Goal: Transaction & Acquisition: Purchase product/service

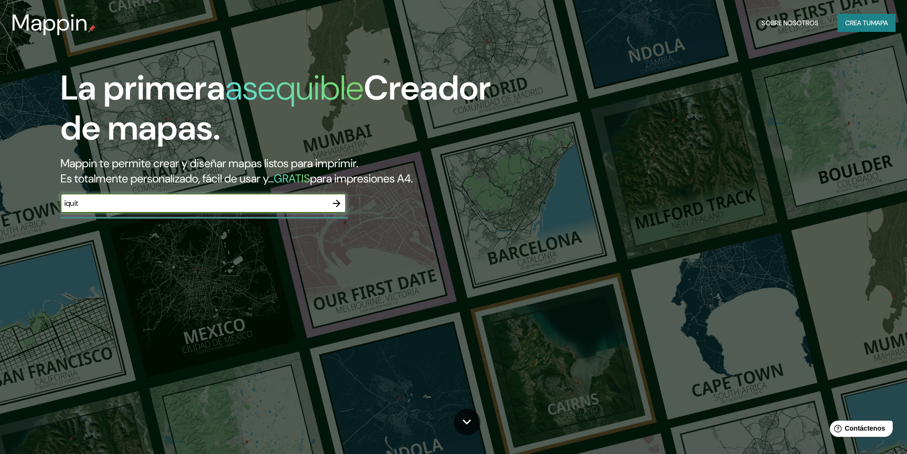
type input "iquitos"
click at [329, 210] on button "button" at bounding box center [336, 203] width 19 height 19
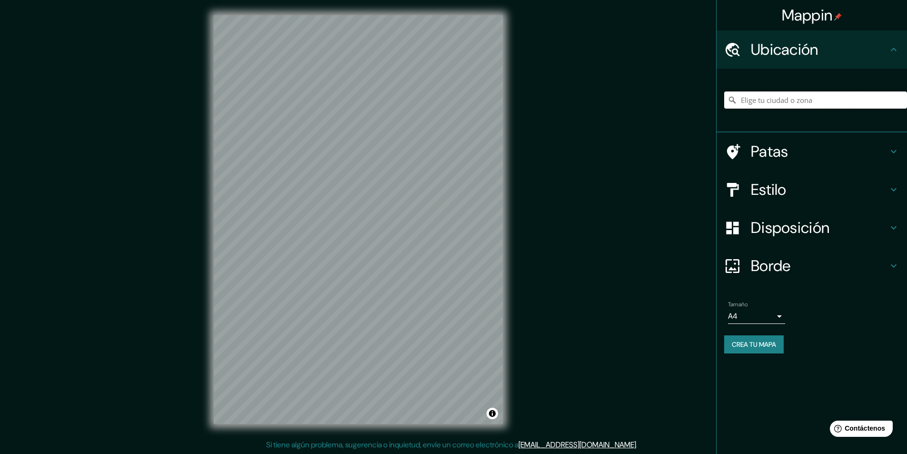
click at [777, 101] on input "Elige tu ciudad o zona" at bounding box center [815, 99] width 183 height 17
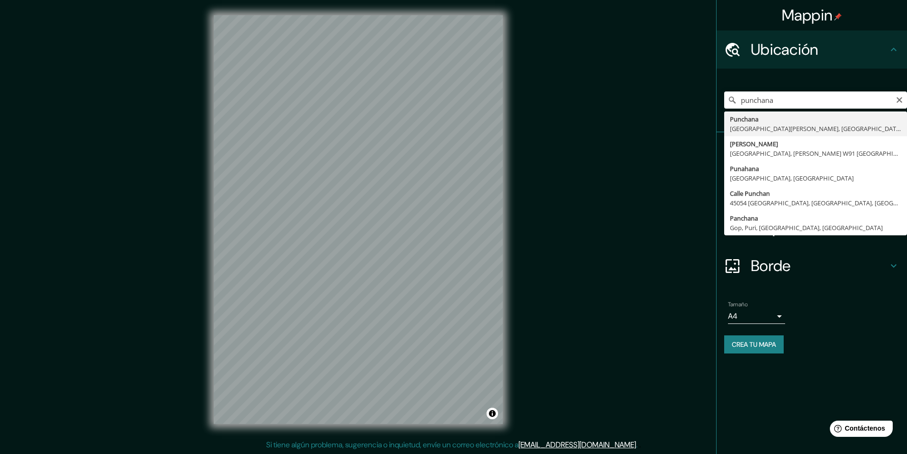
type input "Punchana, [GEOGRAPHIC_DATA][PERSON_NAME], [GEOGRAPHIC_DATA]"
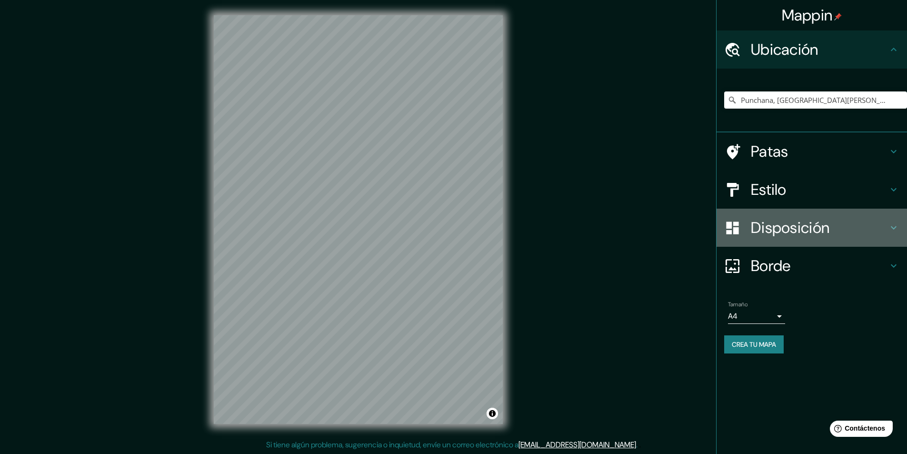
click at [800, 234] on font "Disposición" at bounding box center [790, 228] width 79 height 20
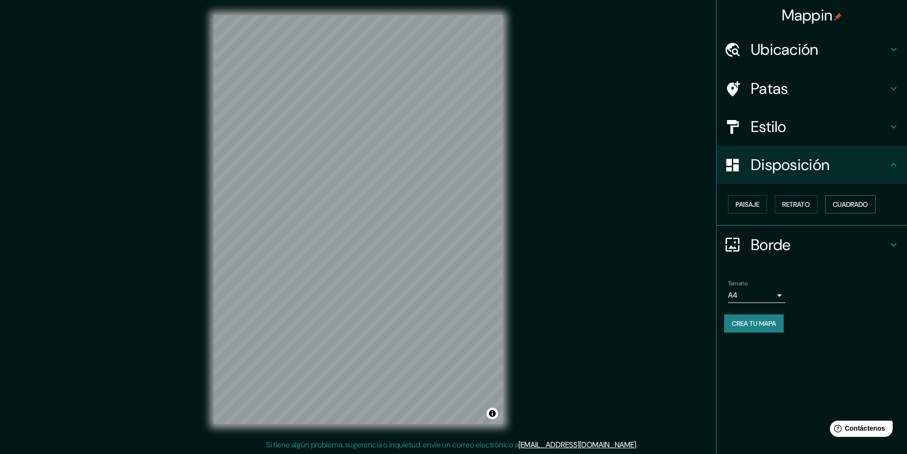
click at [831, 206] on button "Cuadrado" at bounding box center [850, 204] width 50 height 18
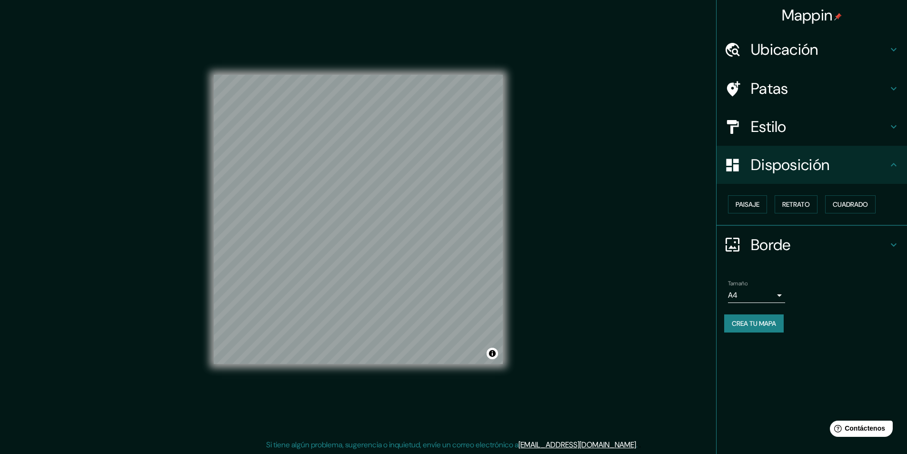
click at [407, 453] on html "Mappin Ubicación Punchana, [GEOGRAPHIC_DATA][PERSON_NAME], [GEOGRAPHIC_DATA] Pa…" at bounding box center [453, 227] width 907 height 454
click at [327, 0] on html "Mappin Ubicación Punchana, [GEOGRAPHIC_DATA][PERSON_NAME], [GEOGRAPHIC_DATA] Pa…" at bounding box center [453, 227] width 907 height 454
click at [772, 130] on font "Estilo" at bounding box center [769, 127] width 36 height 20
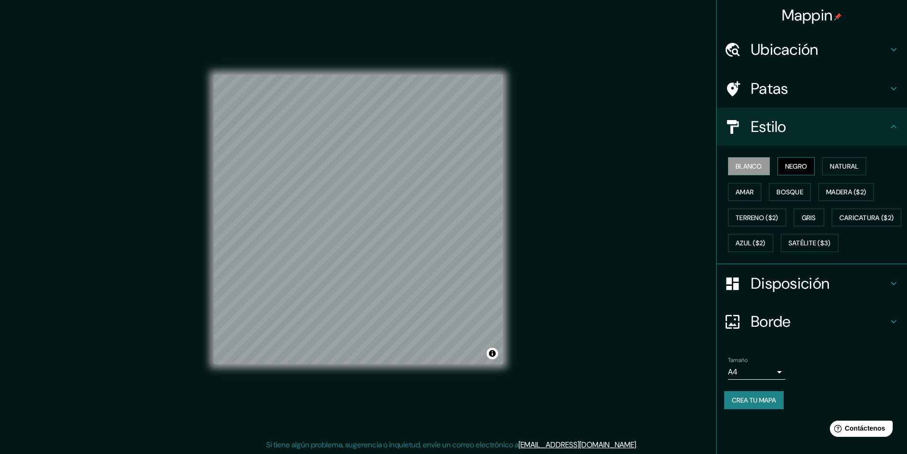
click at [791, 175] on button "Negro" at bounding box center [796, 166] width 38 height 18
click at [838, 166] on font "Natural" at bounding box center [844, 166] width 29 height 9
click at [747, 188] on font "Amar" at bounding box center [745, 192] width 18 height 9
click at [798, 187] on font "Bosque" at bounding box center [790, 192] width 27 height 12
click at [845, 190] on font "Madera ($2)" at bounding box center [846, 192] width 40 height 9
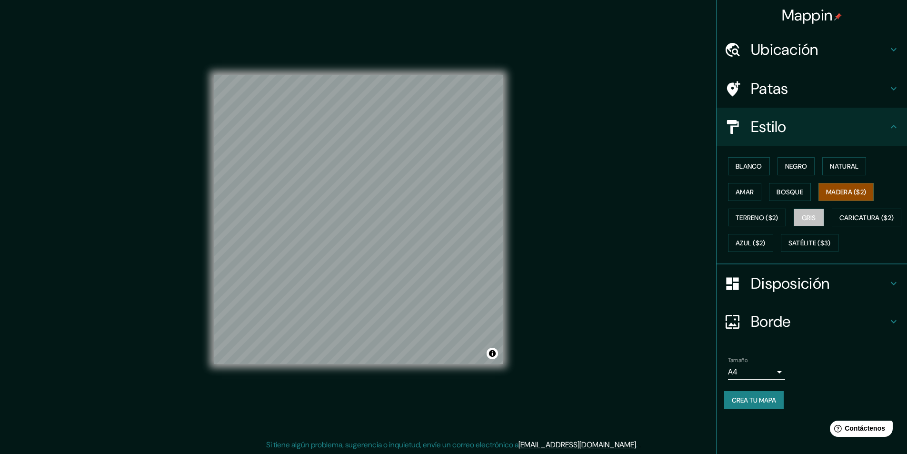
click at [811, 214] on font "Gris" at bounding box center [809, 217] width 14 height 9
click at [778, 219] on font "Terreno ($2)" at bounding box center [757, 217] width 43 height 9
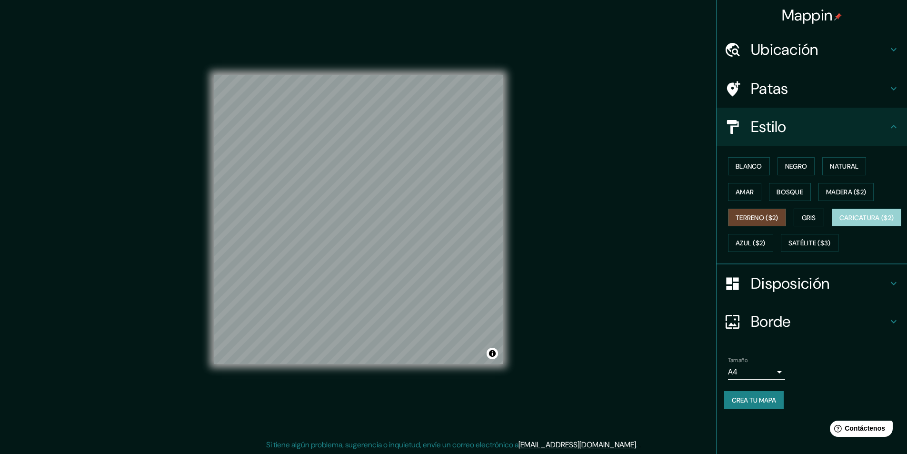
click at [839, 222] on font "Caricatura ($2)" at bounding box center [866, 217] width 55 height 9
click at [766, 242] on font "Azul ($2)" at bounding box center [751, 243] width 30 height 9
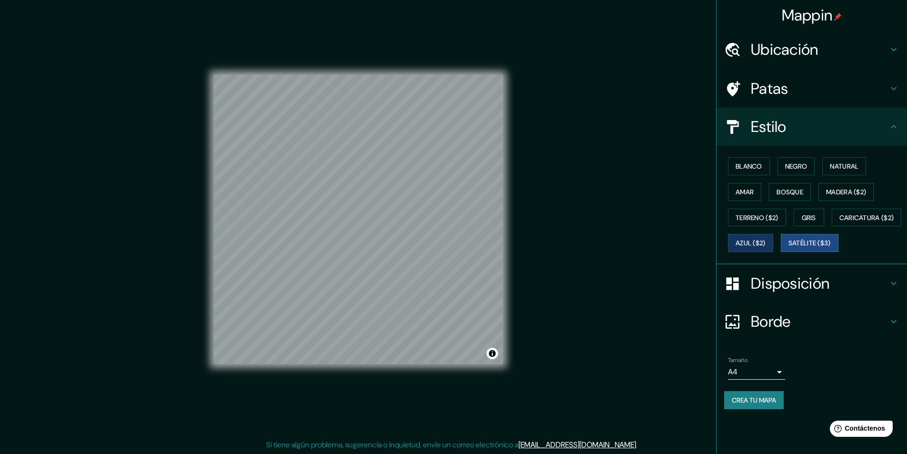
click at [788, 248] on font "Satélite ($3)" at bounding box center [809, 243] width 42 height 9
click at [839, 222] on font "Caricatura ($2)" at bounding box center [866, 217] width 55 height 9
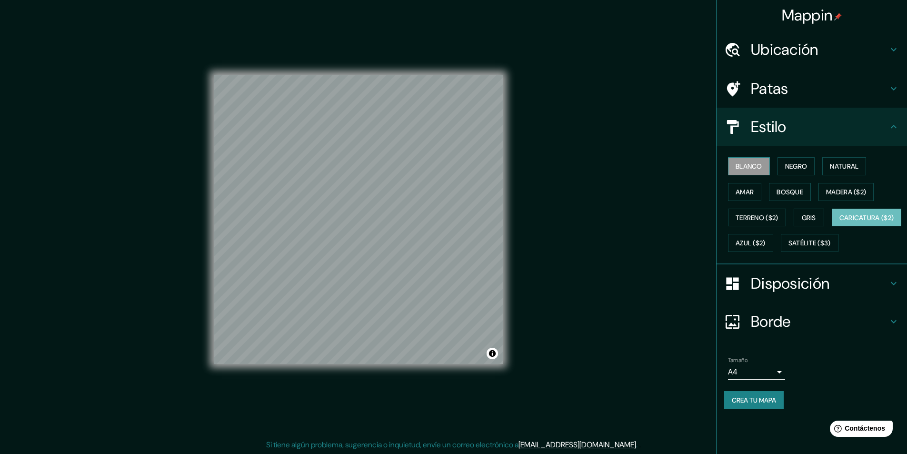
click at [762, 165] on font "Blanco" at bounding box center [749, 166] width 27 height 9
click at [803, 164] on font "Negro" at bounding box center [796, 166] width 22 height 9
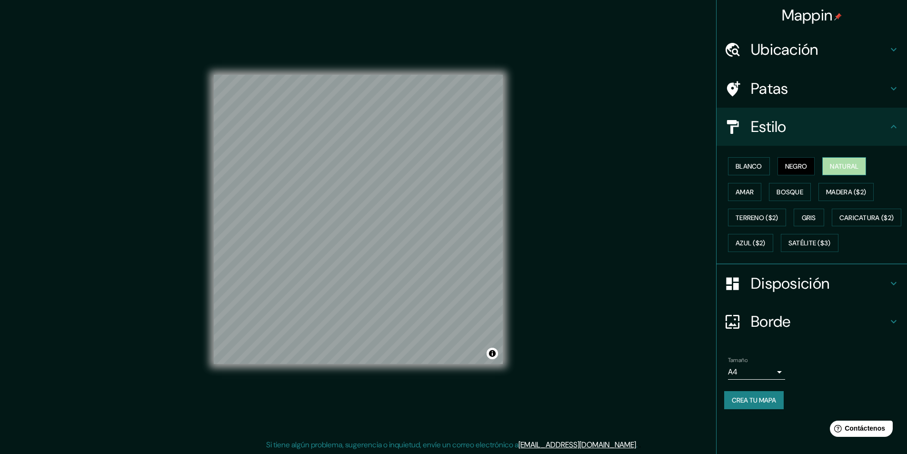
click at [840, 162] on font "Natural" at bounding box center [844, 166] width 29 height 9
click at [781, 409] on button "Crea tu mapa" at bounding box center [754, 400] width 60 height 18
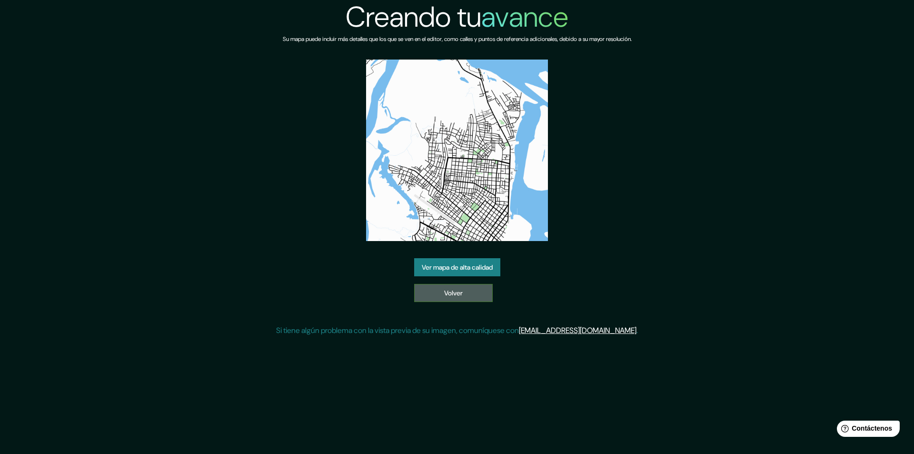
click at [450, 294] on font "Volver" at bounding box center [453, 293] width 19 height 9
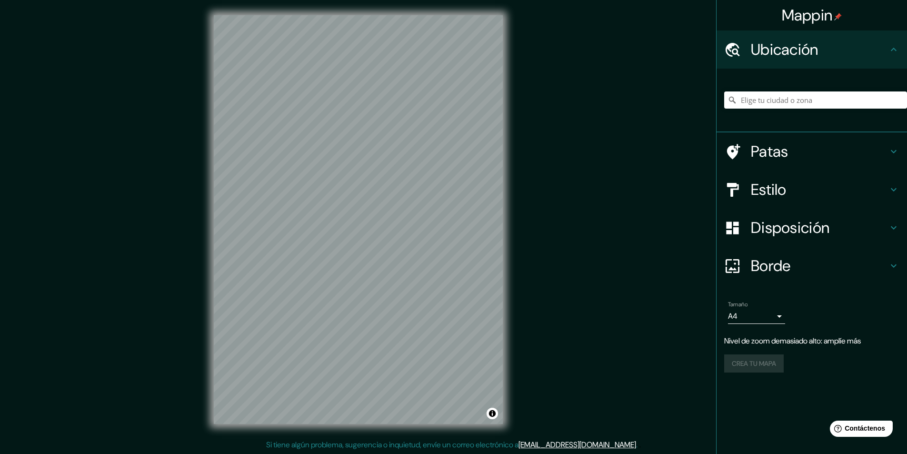
click at [590, 44] on div "Mappin Ubicación Patas Estilo Disposición Borde Elige un borde. Consejo : puede…" at bounding box center [453, 227] width 907 height 454
click at [209, 174] on div "© Mapbox © OpenStreetMap Improve this map" at bounding box center [358, 219] width 319 height 439
click at [764, 100] on input "Elige tu ciudad o zona" at bounding box center [815, 99] width 183 height 17
click at [772, 106] on input "iquitos" at bounding box center [815, 99] width 183 height 17
click at [801, 103] on input "iquitos" at bounding box center [815, 99] width 183 height 17
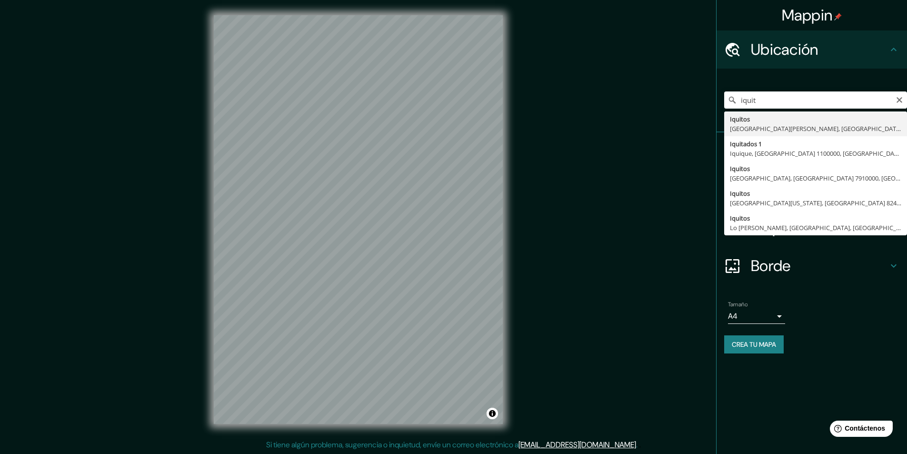
type input "Iquitos, Departamento de Loreto, Perú"
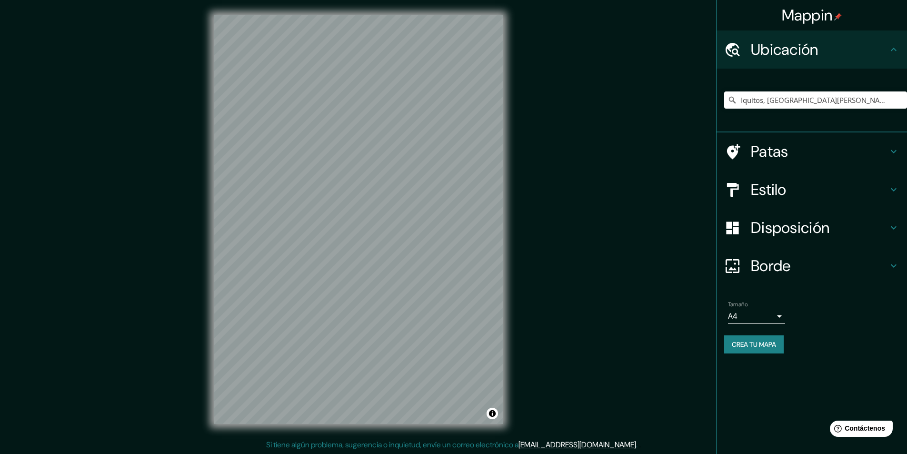
click at [761, 192] on font "Estilo" at bounding box center [769, 189] width 36 height 20
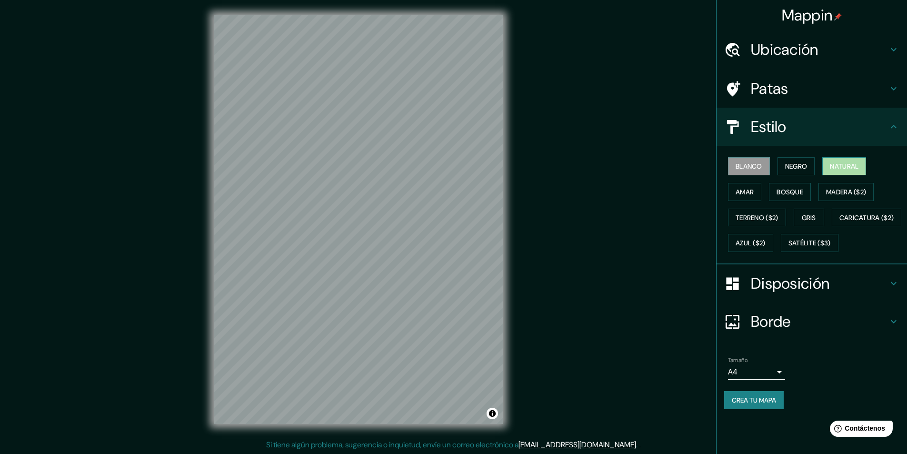
click at [841, 170] on font "Natural" at bounding box center [844, 166] width 29 height 9
click at [816, 293] on font "Disposición" at bounding box center [790, 283] width 79 height 20
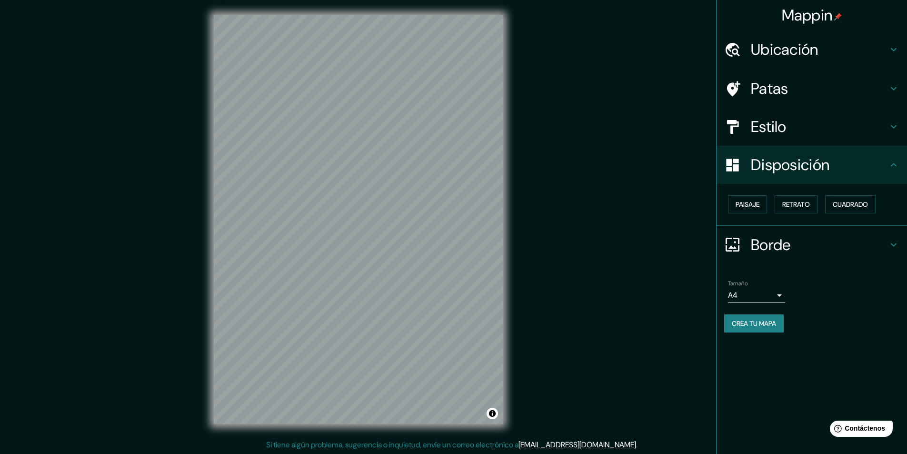
click at [867, 193] on div "Paisaje Retrato Cuadrado" at bounding box center [815, 204] width 183 height 26
click at [865, 201] on font "Cuadrado" at bounding box center [850, 204] width 35 height 9
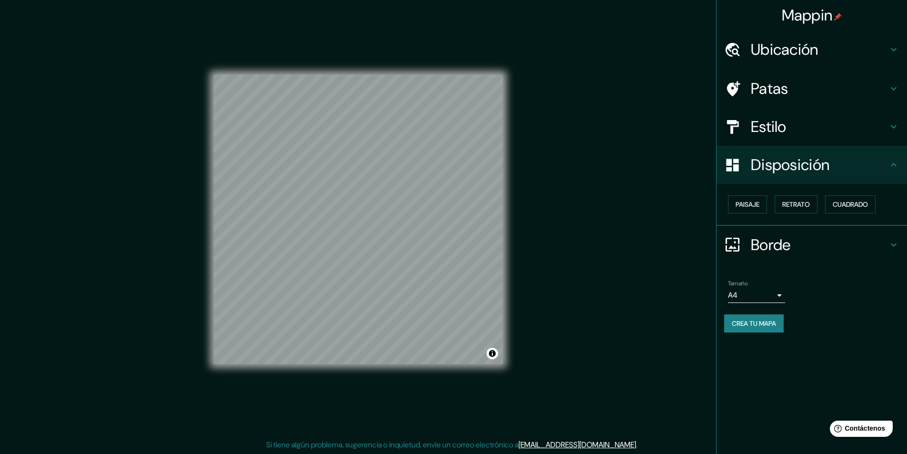
click at [771, 328] on font "Crea tu mapa" at bounding box center [754, 323] width 44 height 12
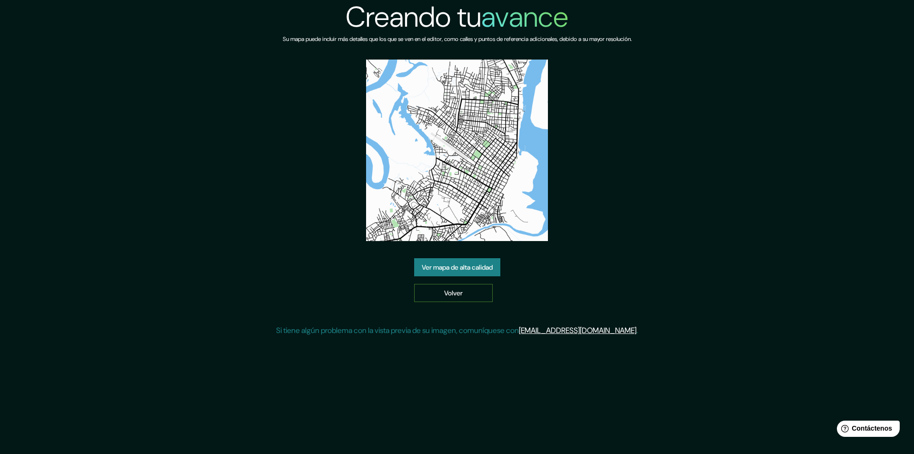
click at [449, 287] on font "Volver" at bounding box center [453, 293] width 19 height 12
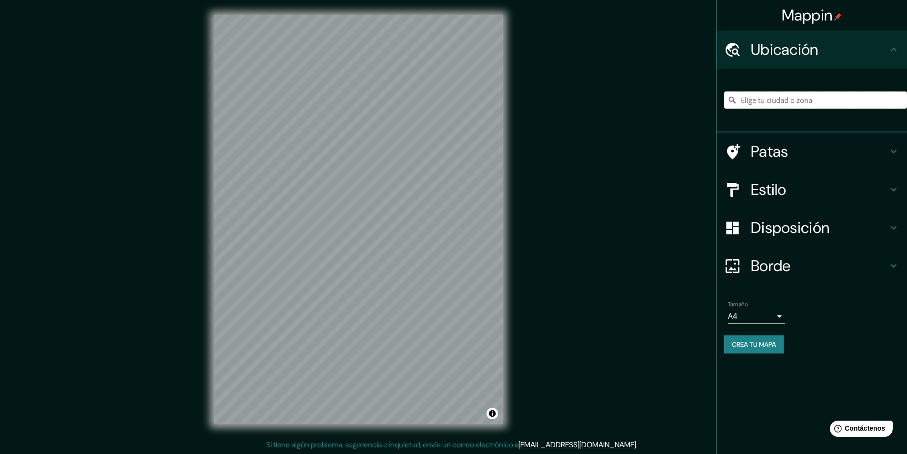
click at [739, 102] on input "Elige tu ciudad o zona" at bounding box center [815, 99] width 183 height 17
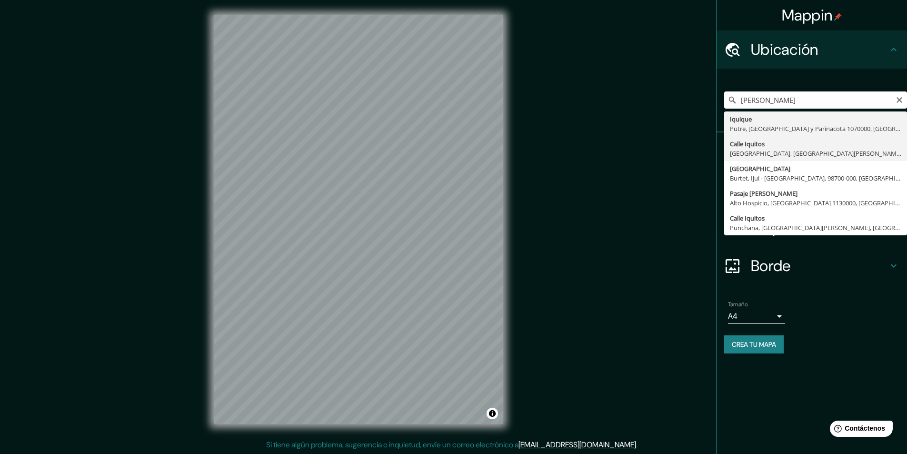
type input "Calle Iquitos, Belén, Departamento de Loreto, Perú"
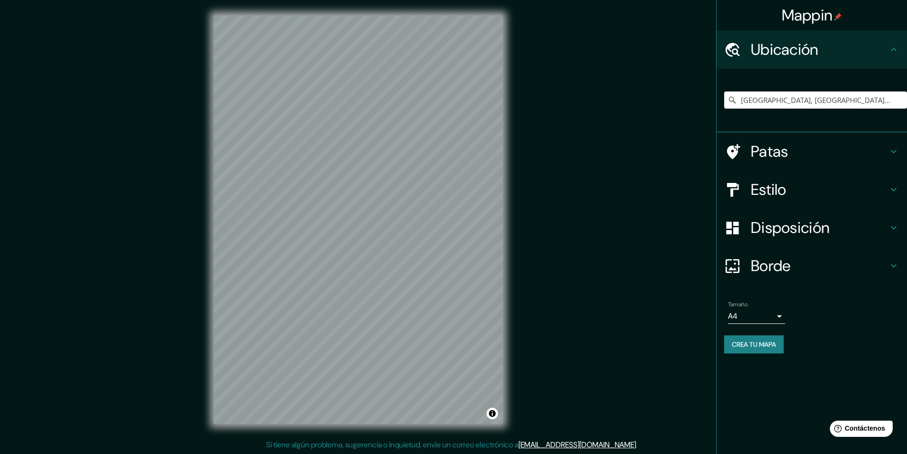
click at [765, 187] on font "Estilo" at bounding box center [769, 189] width 36 height 20
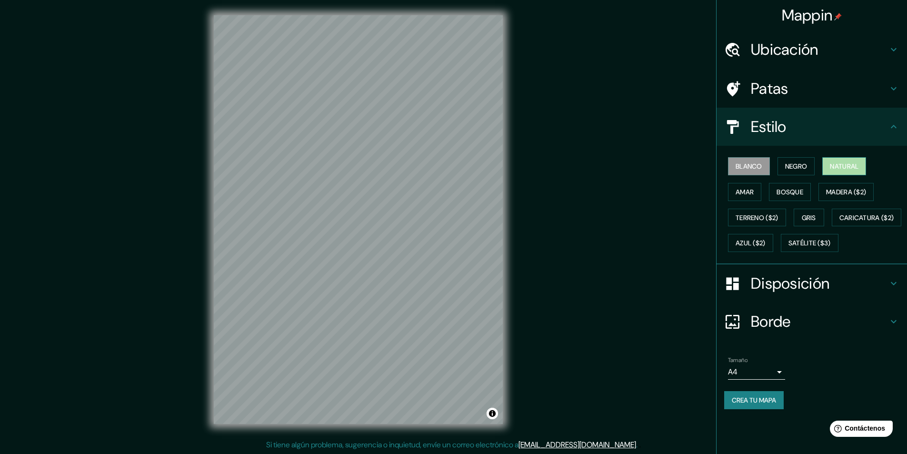
click at [840, 168] on font "Natural" at bounding box center [844, 166] width 29 height 9
click at [789, 293] on font "Disposición" at bounding box center [790, 283] width 79 height 20
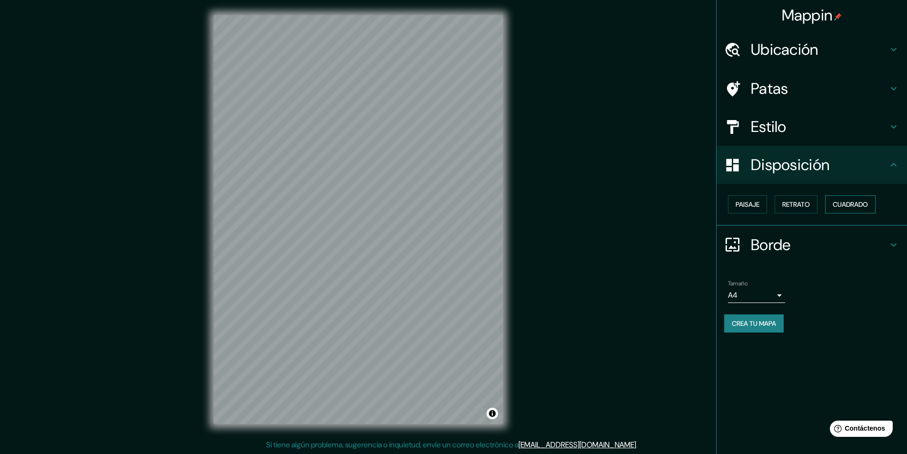
click at [859, 204] on font "Cuadrado" at bounding box center [850, 204] width 35 height 9
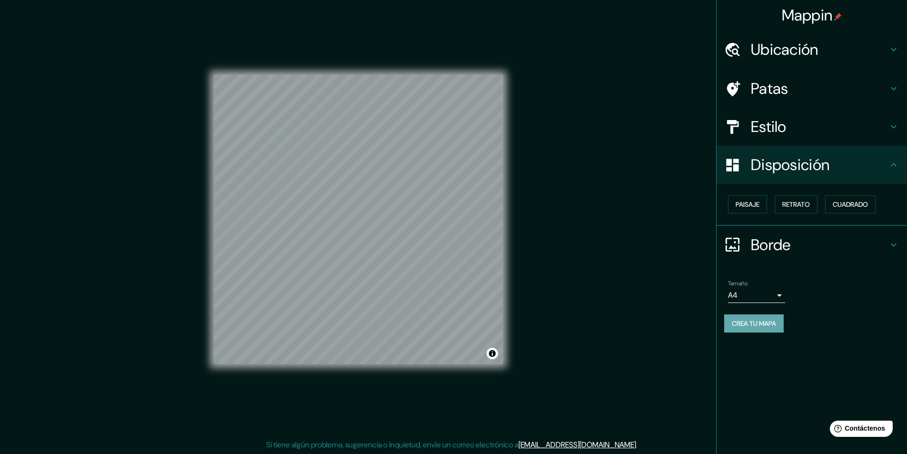
click at [747, 323] on font "Crea tu mapa" at bounding box center [754, 323] width 44 height 9
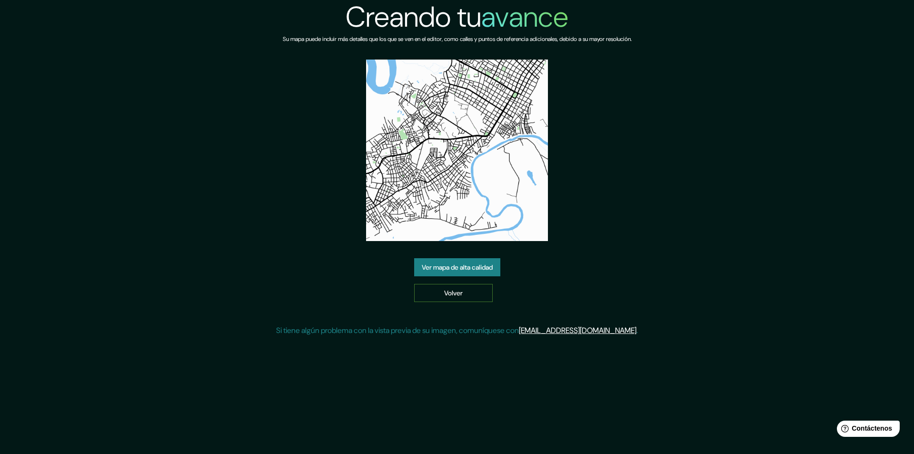
click at [449, 295] on font "Volver" at bounding box center [453, 293] width 19 height 9
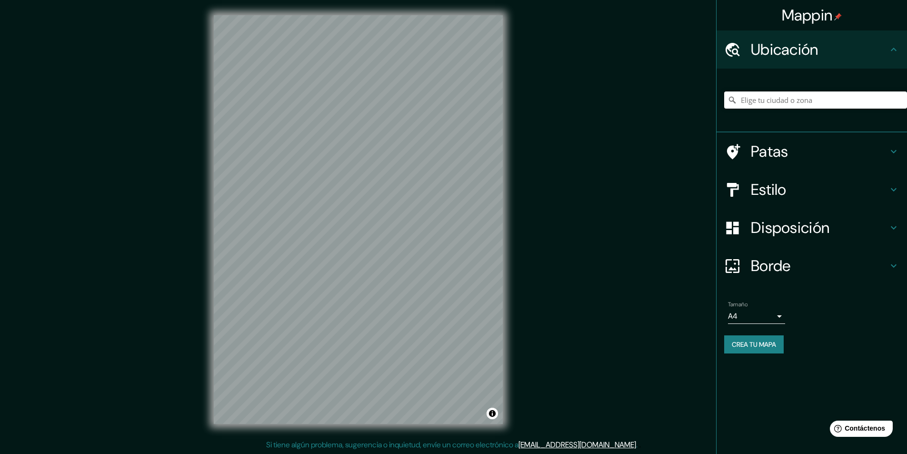
click at [780, 108] on input "Elige tu ciudad o zona" at bounding box center [815, 99] width 183 height 17
click at [806, 110] on div "san juan iquitos" at bounding box center [815, 100] width 183 height 48
click at [798, 97] on input "san juan iquitos" at bounding box center [815, 99] width 183 height 17
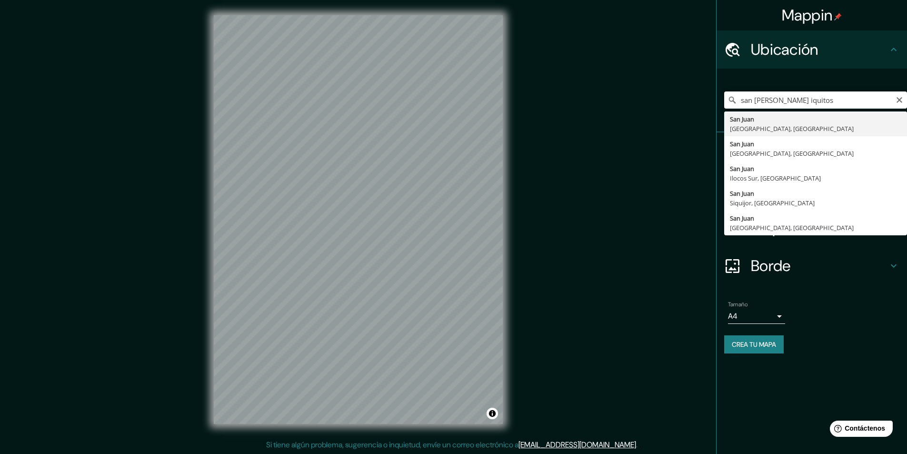
click at [770, 100] on input "san juan iquitos" at bounding box center [815, 99] width 183 height 17
drag, startPoint x: 770, startPoint y: 100, endPoint x: 727, endPoint y: 96, distance: 43.0
click at [727, 96] on div "san juan iquitos San Juan Batangas, Filipinas San Juan La Unión, Filipinas San …" at bounding box center [815, 99] width 183 height 17
type input "Iquitos, Departamento de Loreto, Perú"
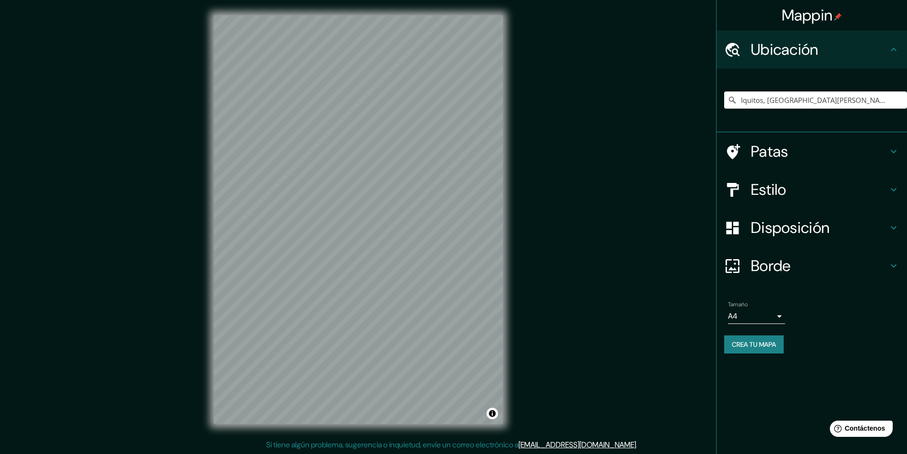
click at [778, 227] on font "Disposición" at bounding box center [790, 228] width 79 height 20
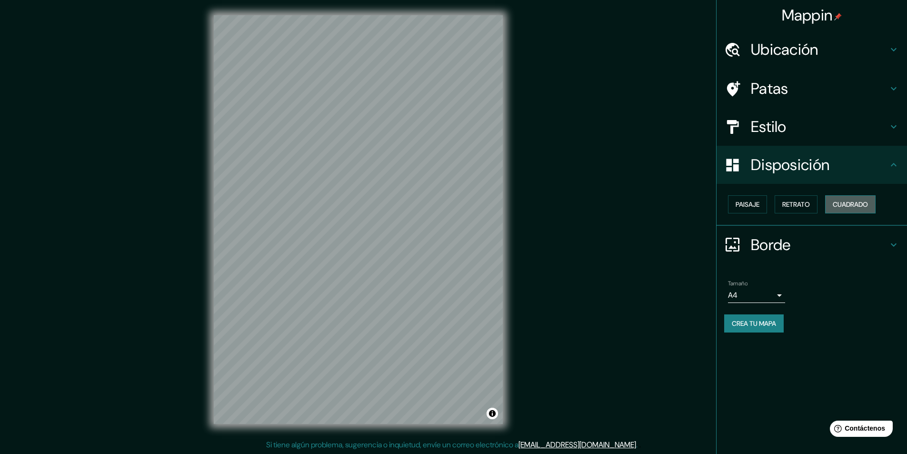
click at [868, 203] on font "Cuadrado" at bounding box center [850, 204] width 35 height 9
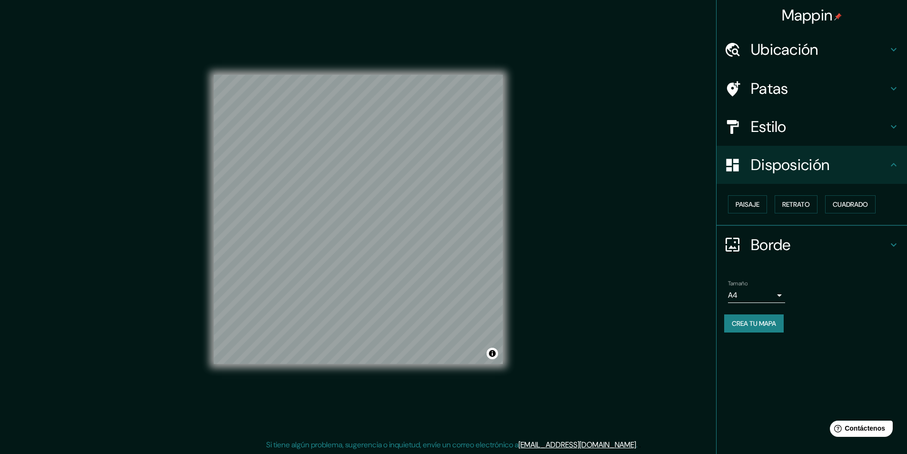
click at [795, 131] on h4 "Estilo" at bounding box center [819, 126] width 137 height 19
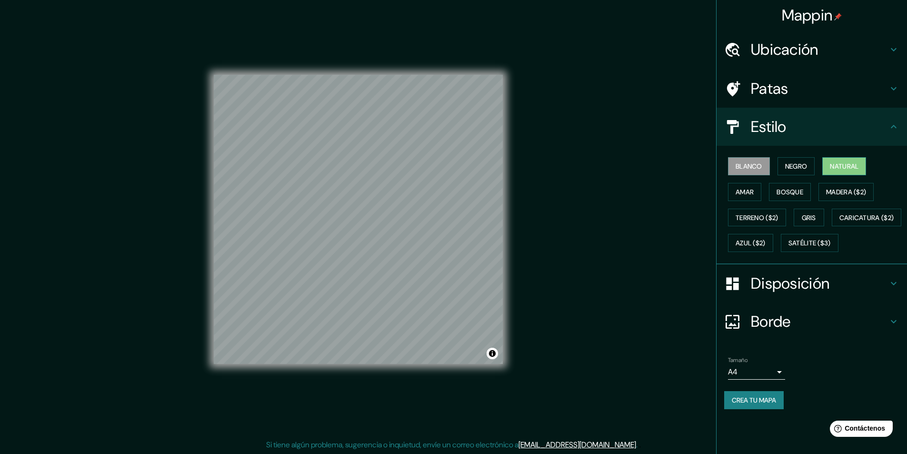
click at [831, 162] on button "Natural" at bounding box center [844, 166] width 44 height 18
click at [744, 404] on font "Crea tu mapa" at bounding box center [754, 400] width 44 height 9
